Goal: Information Seeking & Learning: Learn about a topic

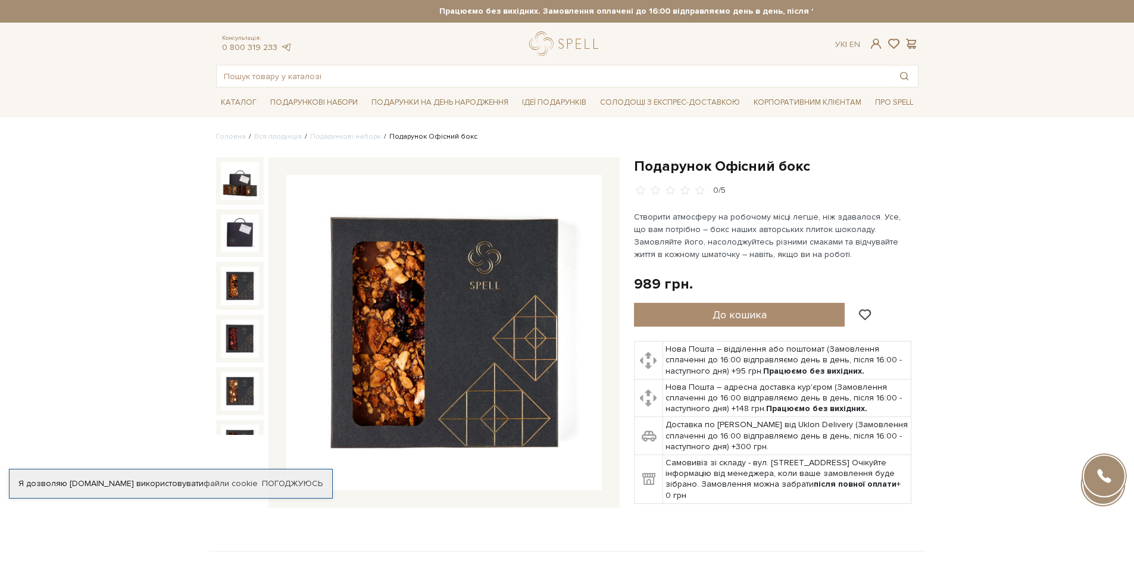
click at [237, 282] on img at bounding box center [240, 286] width 38 height 38
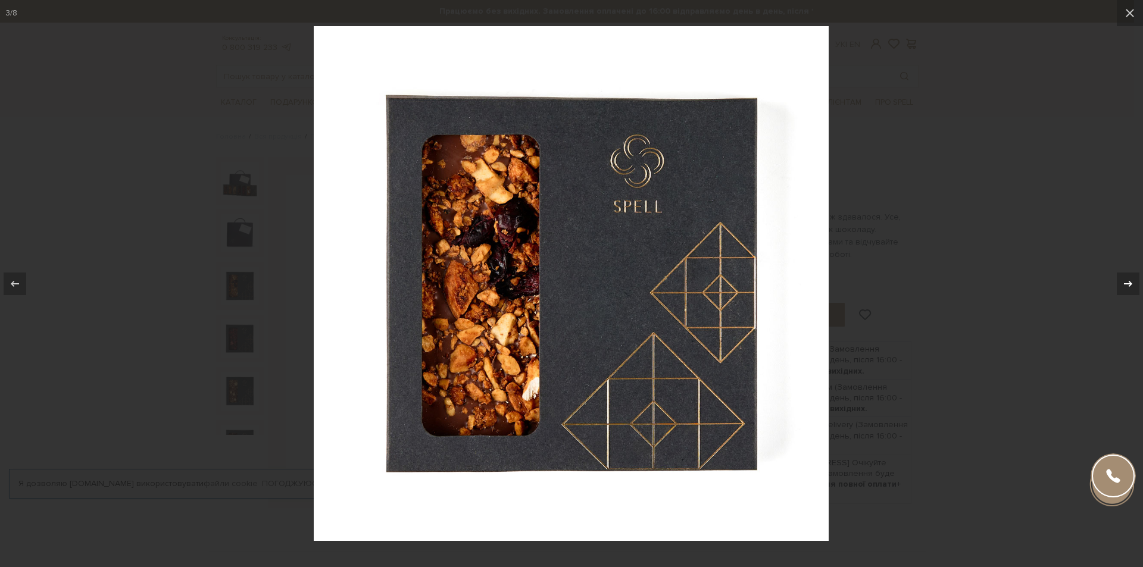
click at [1126, 283] on icon at bounding box center [1128, 283] width 8 height 6
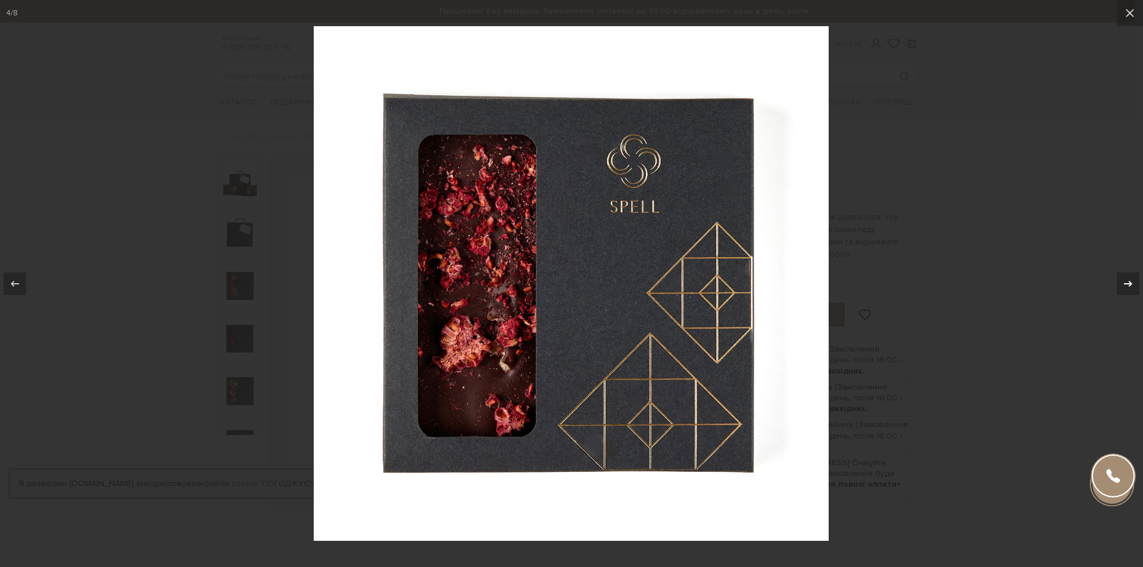
click at [1125, 284] on icon at bounding box center [1128, 283] width 8 height 6
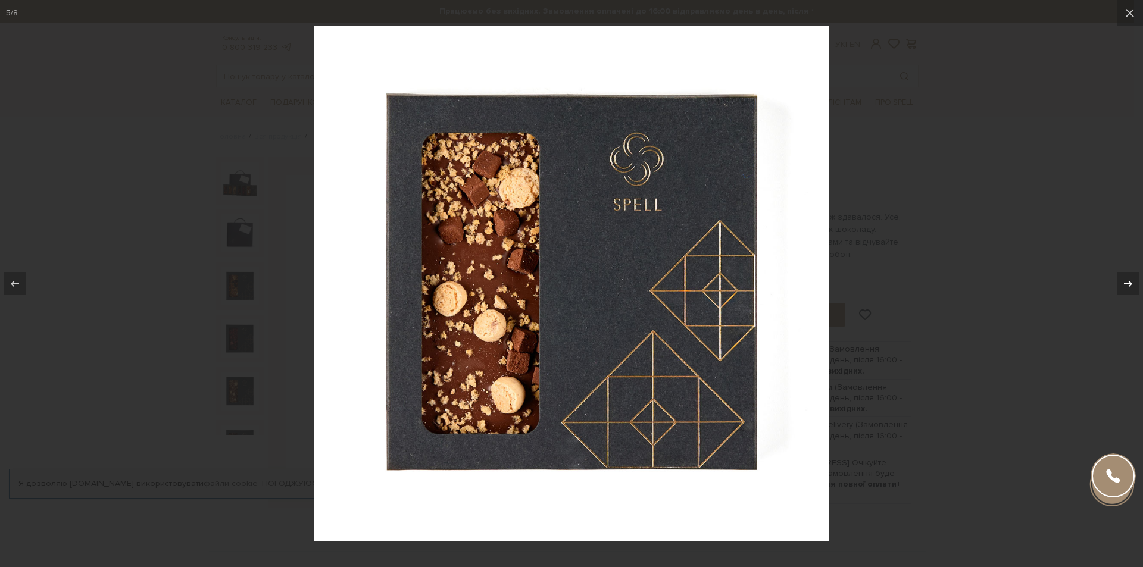
click at [1123, 284] on icon at bounding box center [1128, 284] width 14 height 14
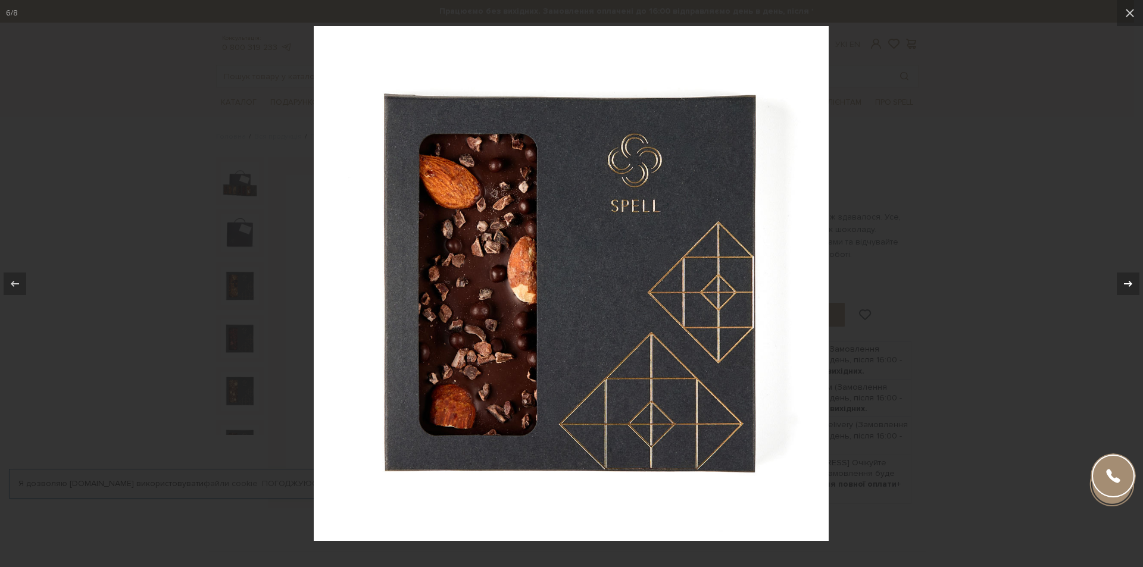
click at [1121, 284] on icon at bounding box center [1128, 284] width 14 height 14
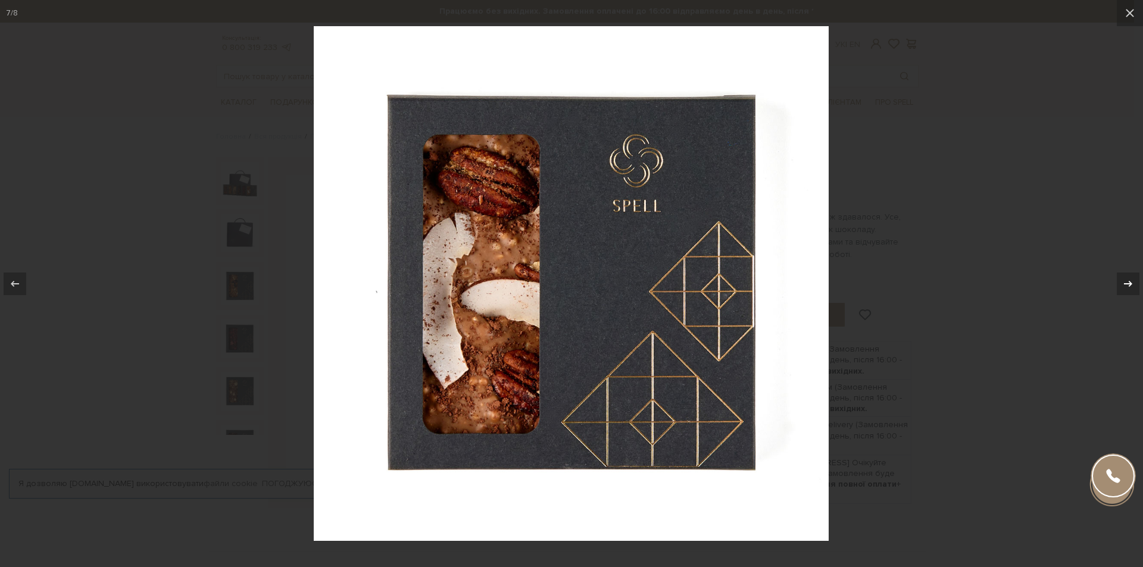
click at [1121, 284] on icon at bounding box center [1128, 284] width 14 height 14
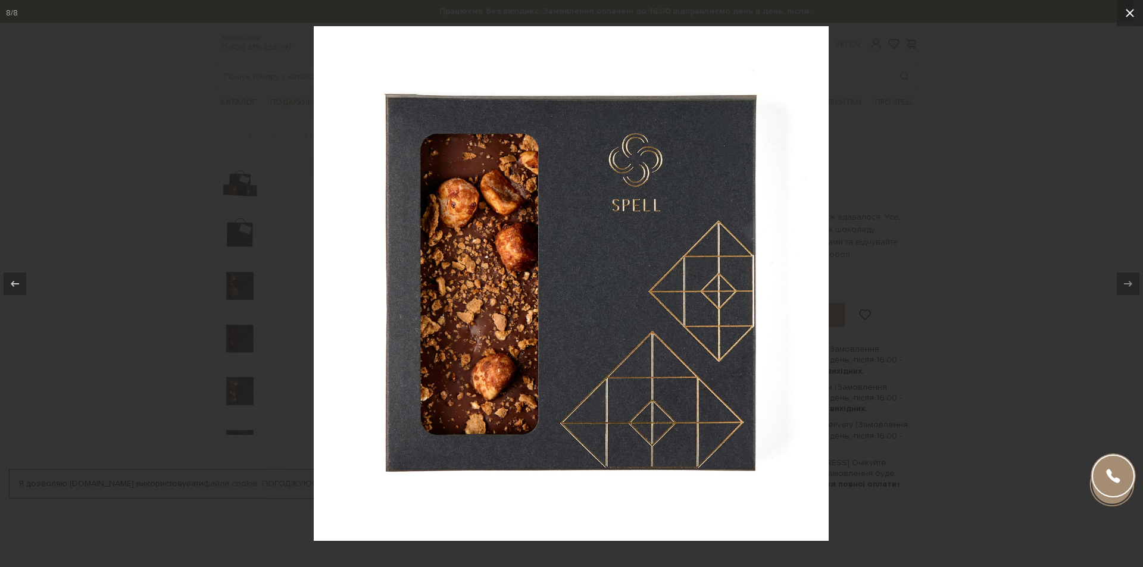
click at [1126, 15] on icon at bounding box center [1129, 13] width 14 height 14
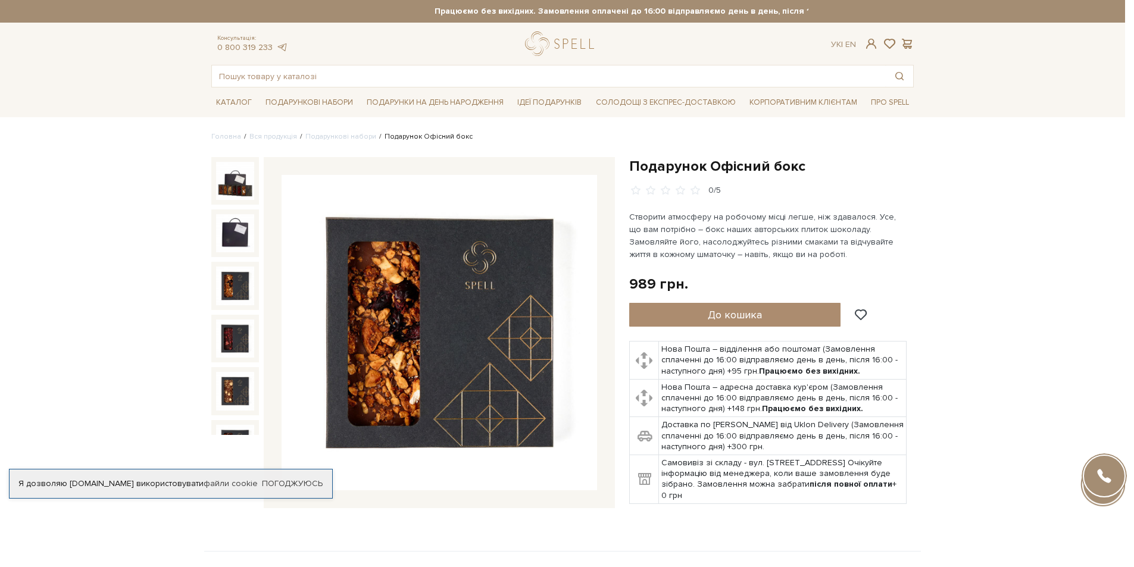
scroll to position [127, 0]
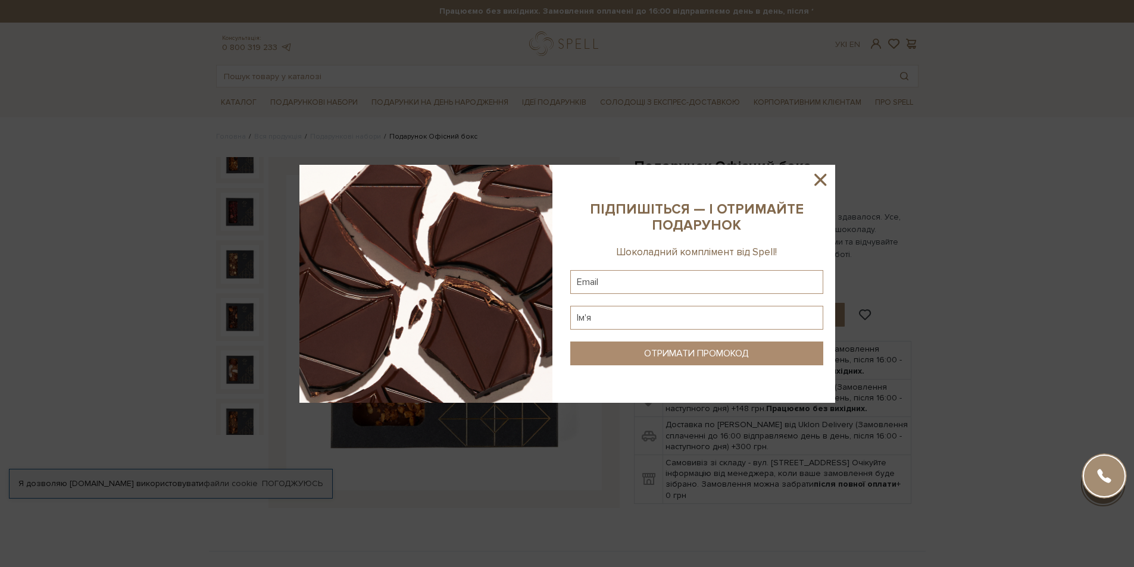
click at [826, 176] on icon at bounding box center [820, 180] width 20 height 20
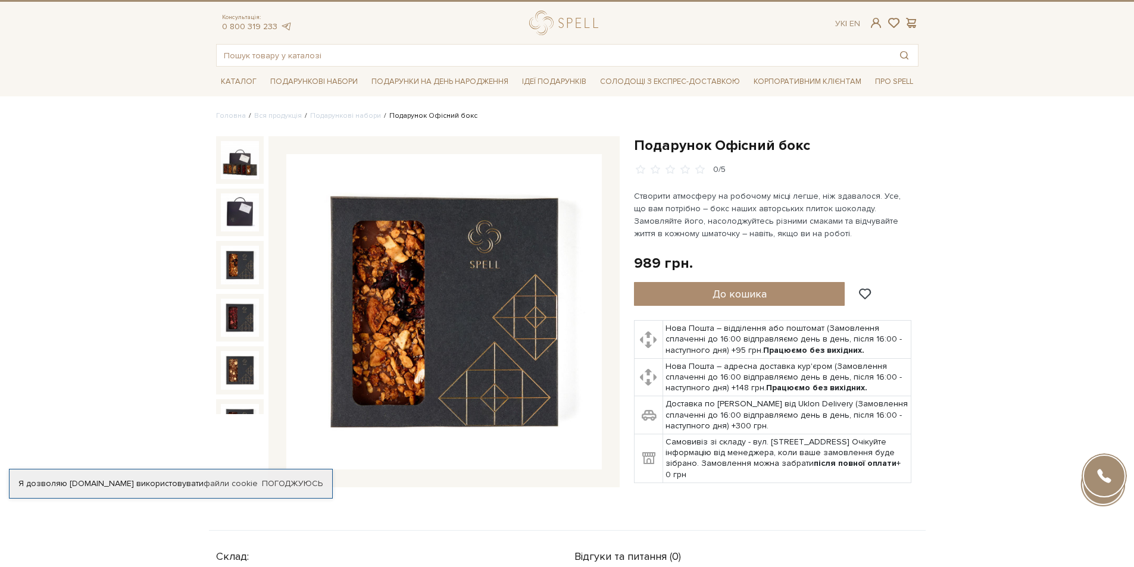
scroll to position [0, 0]
